Goal: Navigation & Orientation: Find specific page/section

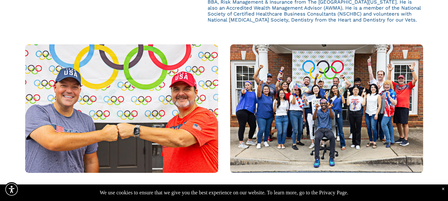
scroll to position [497, 0]
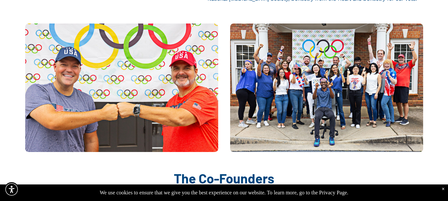
click at [373, 62] on img at bounding box center [326, 88] width 193 height 129
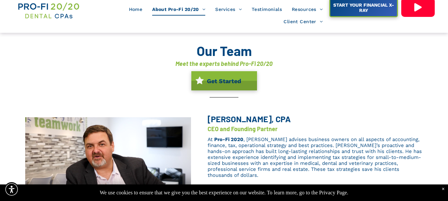
scroll to position [0, 0]
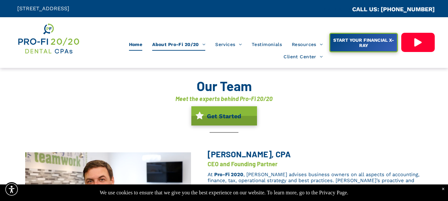
click at [135, 44] on span "Home" at bounding box center [136, 44] width 14 height 13
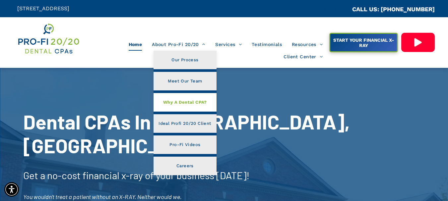
click at [192, 104] on span "Why A Dental CPA?" at bounding box center [185, 102] width 44 height 9
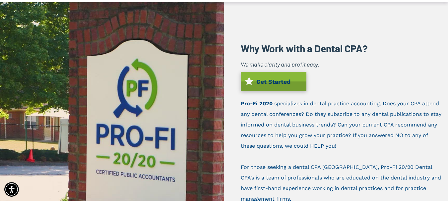
scroll to position [66, 0]
